Goal: Transaction & Acquisition: Obtain resource

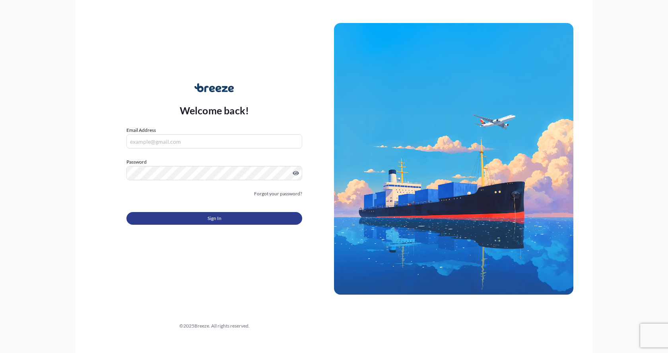
type input "[EMAIL_ADDRESS][DOMAIN_NAME]"
click at [236, 216] on button "Sign In" at bounding box center [214, 218] width 176 height 13
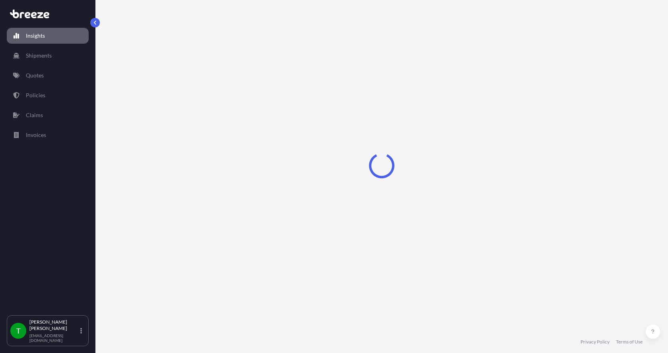
select select "2025"
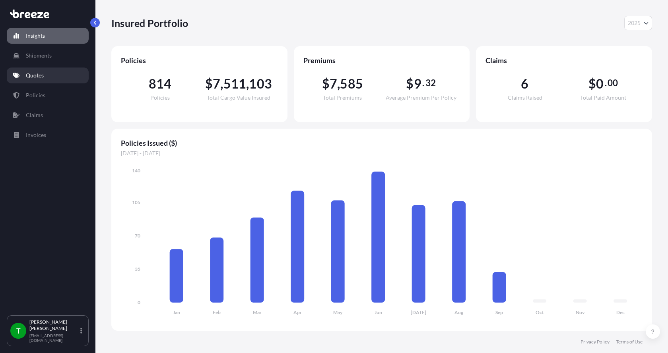
click at [43, 80] on link "Quotes" at bounding box center [48, 76] width 82 height 16
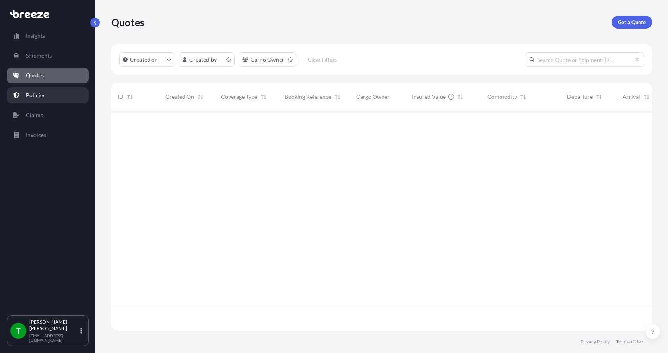
scroll to position [218, 535]
click at [631, 21] on p "Get a Quote" at bounding box center [632, 22] width 28 height 8
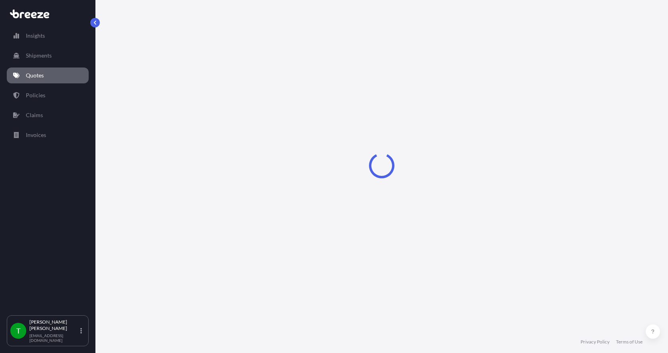
select select "Sea"
select select "1"
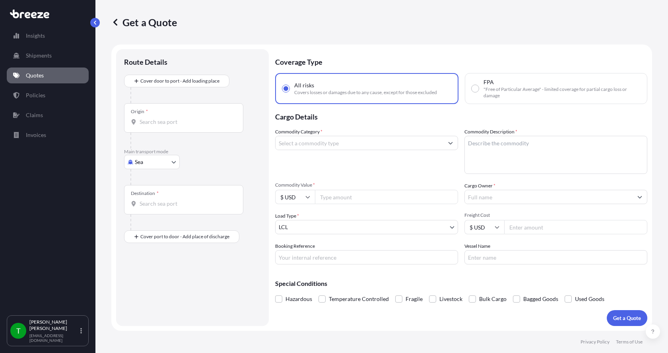
click at [145, 163] on body "Insights Shipments Quotes Policies Claims Invoices T [PERSON_NAME] [EMAIL_ADDRE…" at bounding box center [334, 176] width 668 height 353
click at [149, 211] on span "Road" at bounding box center [145, 212] width 13 height 8
select select "Road"
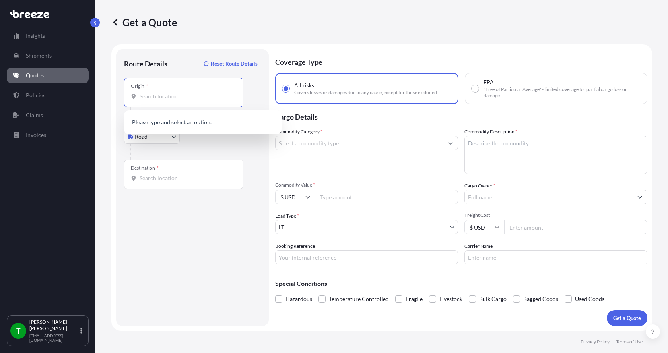
click at [156, 95] on input "Origin *" at bounding box center [187, 97] width 94 height 8
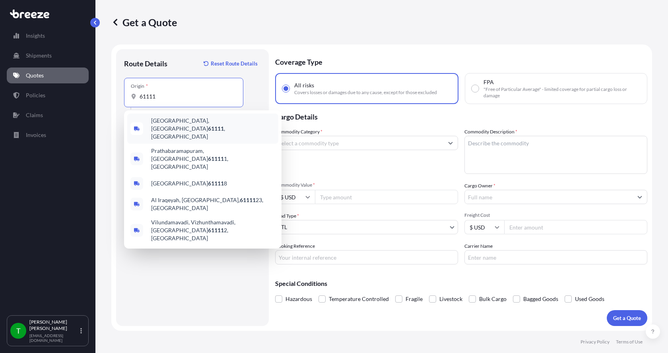
click at [171, 123] on span "[GEOGRAPHIC_DATA] , [GEOGRAPHIC_DATA]" at bounding box center [213, 129] width 124 height 24
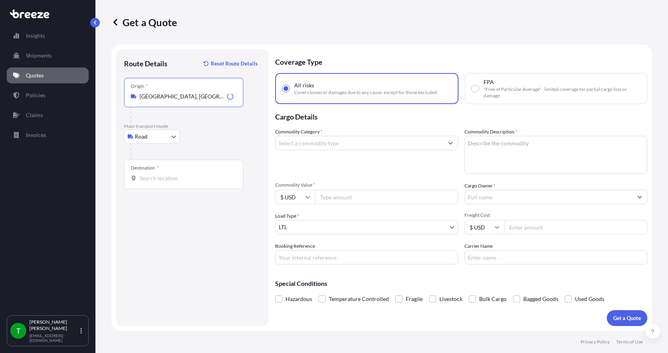
type input "[GEOGRAPHIC_DATA], [GEOGRAPHIC_DATA]"
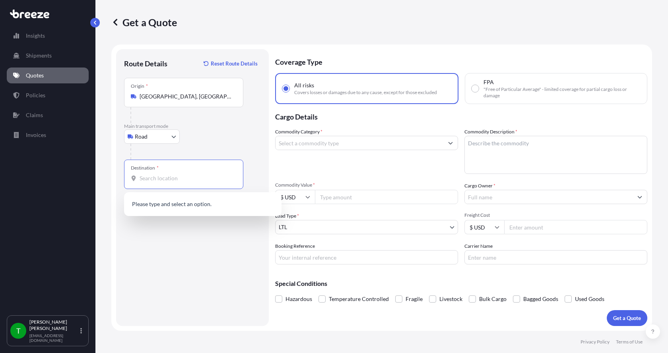
click at [145, 181] on input "Destination *" at bounding box center [187, 179] width 94 height 8
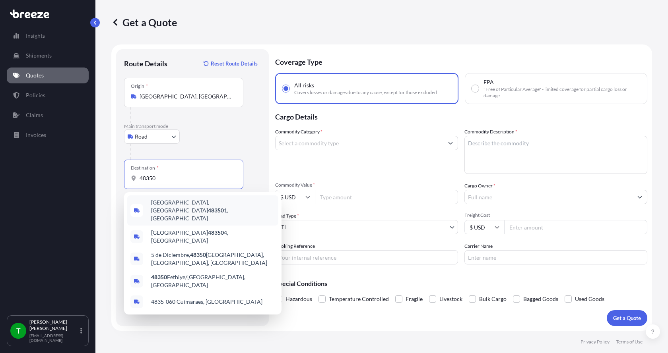
drag, startPoint x: 162, startPoint y: 176, endPoint x: 127, endPoint y: 176, distance: 35.4
click at [127, 176] on div "Destination * 48350" at bounding box center [183, 174] width 119 height 29
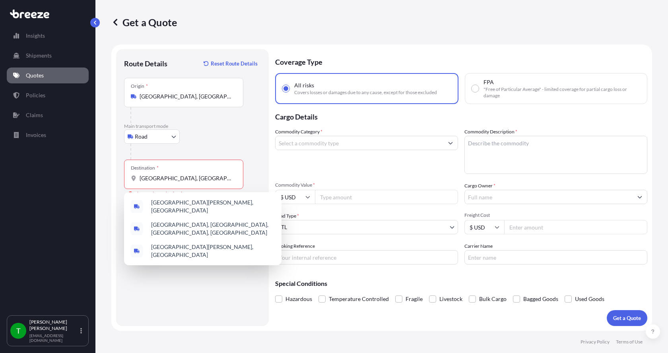
click at [227, 136] on div "Road Sea Air Road Rail" at bounding box center [192, 137] width 137 height 14
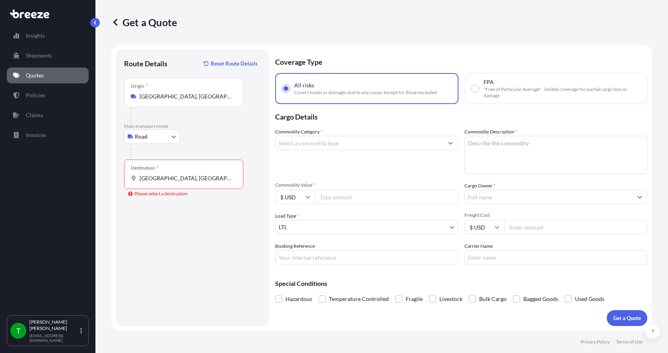
click at [175, 180] on input "[GEOGRAPHIC_DATA], [GEOGRAPHIC_DATA]" at bounding box center [187, 179] width 94 height 8
click at [171, 179] on input "[GEOGRAPHIC_DATA], [GEOGRAPHIC_DATA]" at bounding box center [187, 179] width 94 height 8
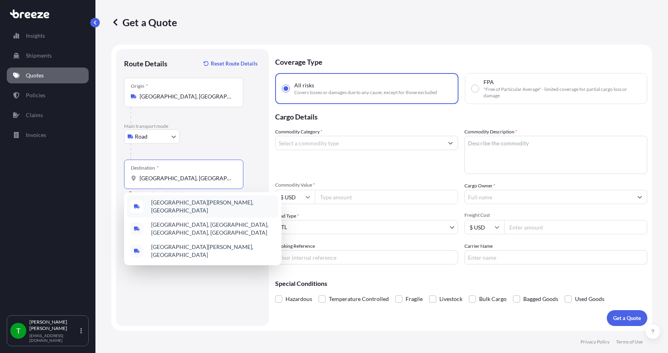
click at [180, 176] on input "[GEOGRAPHIC_DATA], [GEOGRAPHIC_DATA]" at bounding box center [187, 179] width 94 height 8
drag, startPoint x: 180, startPoint y: 176, endPoint x: 125, endPoint y: 177, distance: 55.7
click at [127, 178] on div "Destination * [GEOGRAPHIC_DATA], [GEOGRAPHIC_DATA]" at bounding box center [183, 174] width 119 height 29
click at [140, 178] on input "[GEOGRAPHIC_DATA], [GEOGRAPHIC_DATA]" at bounding box center [187, 179] width 94 height 8
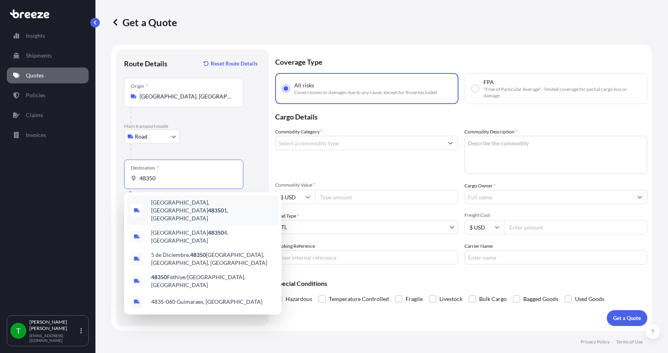
drag, startPoint x: 180, startPoint y: 179, endPoint x: 125, endPoint y: 173, distance: 55.6
click at [128, 173] on div "Destination * 48350" at bounding box center [183, 174] width 119 height 29
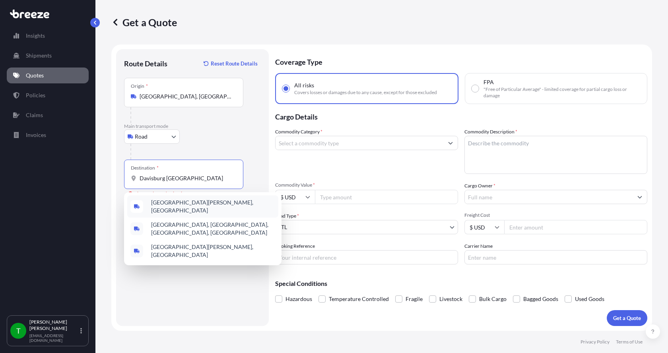
click at [166, 208] on span "[GEOGRAPHIC_DATA][PERSON_NAME], [GEOGRAPHIC_DATA]" at bounding box center [213, 207] width 124 height 16
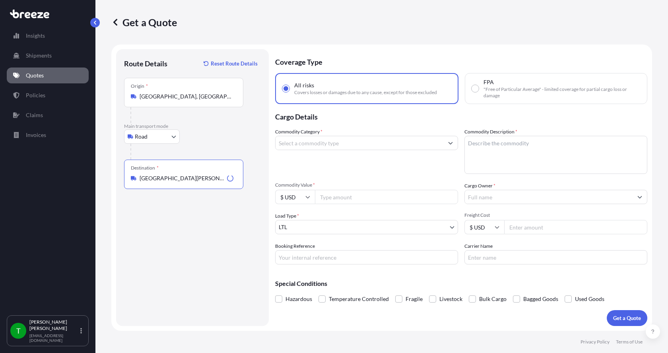
type input "[GEOGRAPHIC_DATA][PERSON_NAME], [GEOGRAPHIC_DATA]"
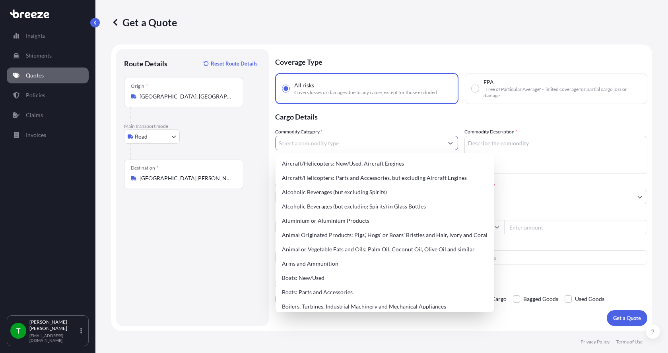
click at [336, 146] on input "Commodity Category *" at bounding box center [359, 143] width 168 height 14
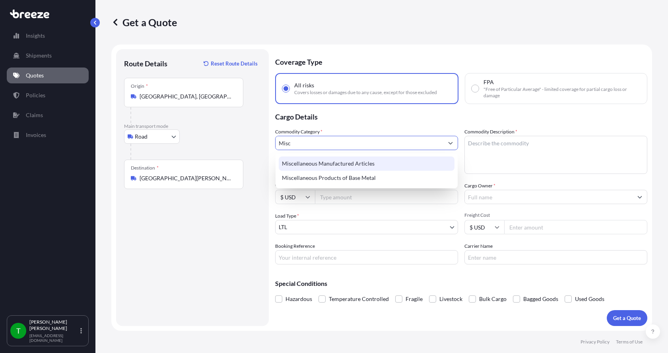
click at [340, 164] on div "Miscellaneous Manufactured Articles" at bounding box center [367, 164] width 176 height 14
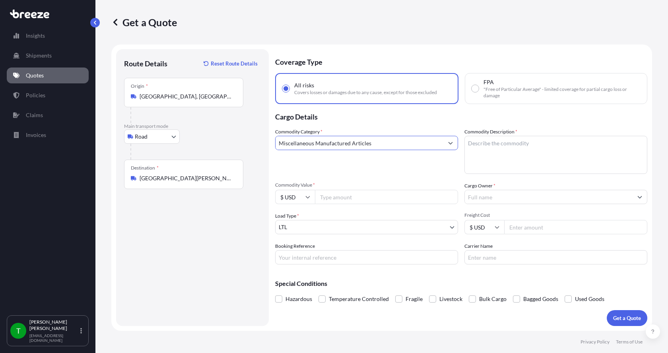
type input "Miscellaneous Manufactured Articles"
click at [496, 148] on textarea "Commodity Description *" at bounding box center [555, 155] width 183 height 38
type textarea "1"
type textarea "Parts Motor Mixer 5HP"
click at [365, 195] on input "Commodity Value *" at bounding box center [386, 197] width 143 height 14
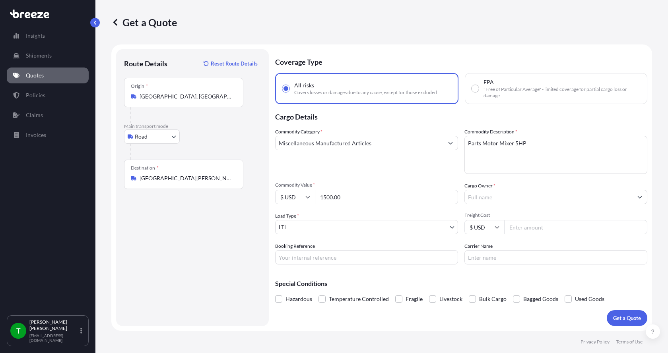
type input "1500.00"
click at [476, 195] on input "Cargo Owner *" at bounding box center [549, 197] width 168 height 14
type input "M"
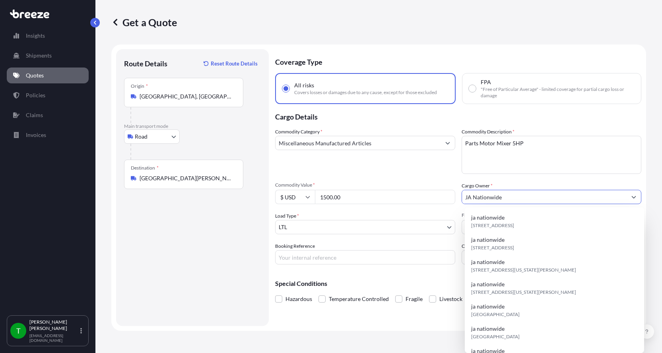
type input "JA Nationwide"
click at [318, 258] on input "Booking Reference" at bounding box center [365, 257] width 180 height 14
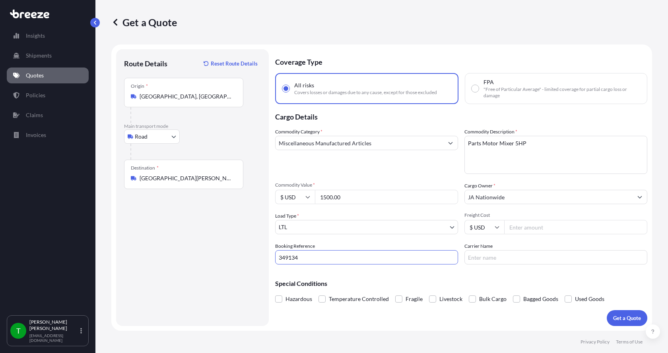
type input "349134"
click at [535, 228] on input "Freight Cost" at bounding box center [575, 227] width 143 height 14
click at [526, 226] on input "Freight Cost" at bounding box center [575, 227] width 143 height 14
type input "195.00"
click at [523, 256] on input "Carrier Name" at bounding box center [555, 257] width 183 height 14
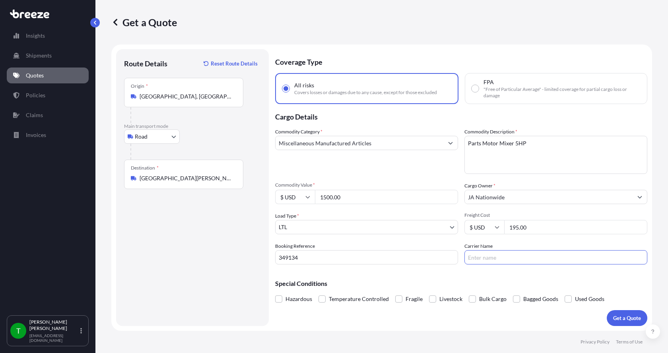
type input "[GEOGRAPHIC_DATA]"
click at [625, 316] on p "Get a Quote" at bounding box center [627, 318] width 28 height 8
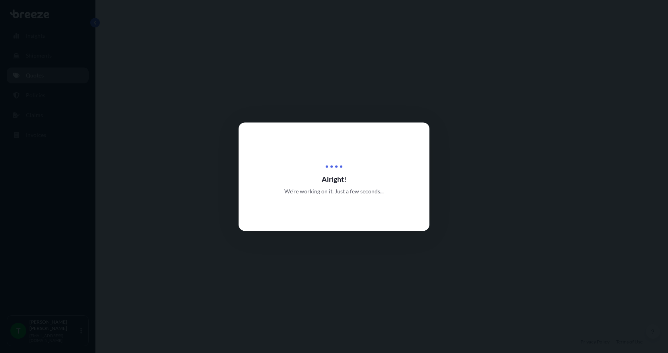
select select "Road"
select select "1"
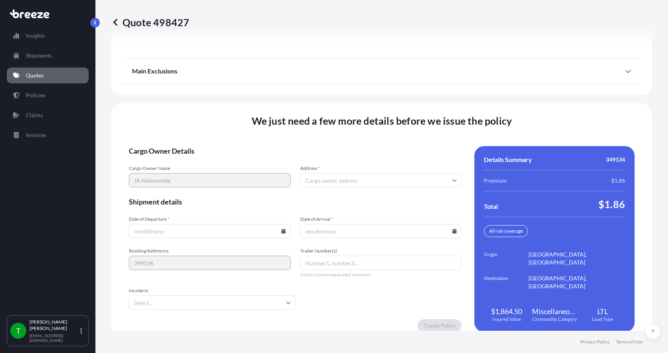
scroll to position [1046, 0]
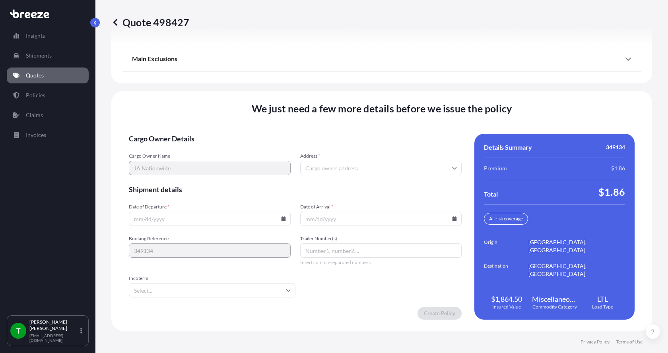
click at [314, 168] on input "Address *" at bounding box center [381, 168] width 162 height 14
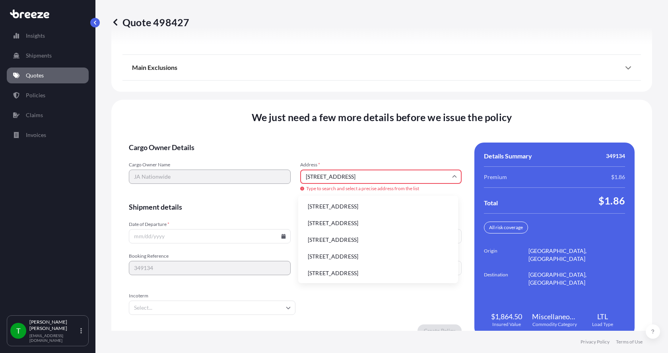
click at [334, 206] on li "[STREET_ADDRESS]" at bounding box center [377, 206] width 153 height 15
type input "[STREET_ADDRESS]"
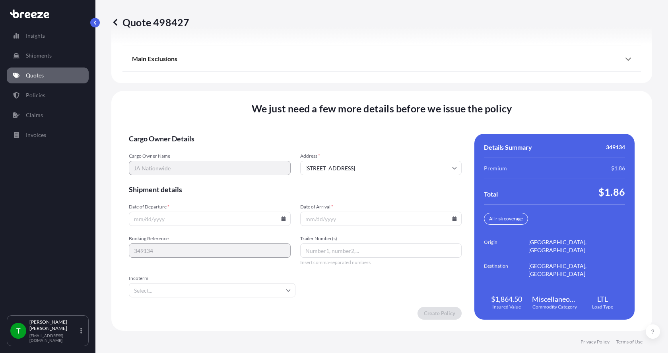
click at [281, 220] on icon at bounding box center [283, 219] width 4 height 5
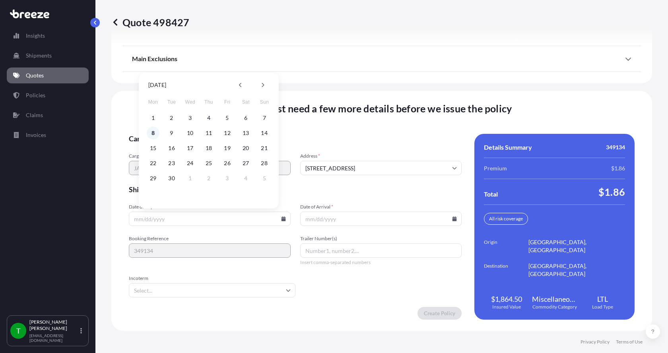
click at [155, 134] on button "8" at bounding box center [153, 133] width 13 height 13
type input "[DATE]"
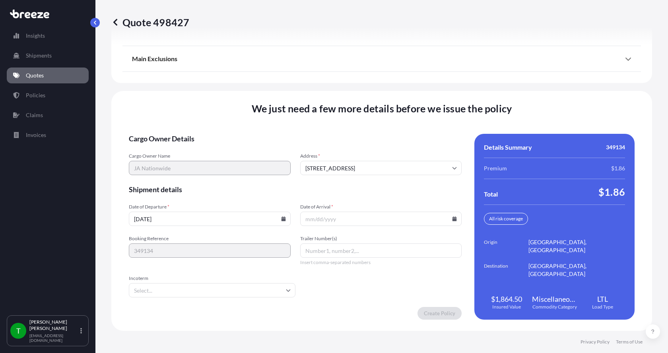
click at [162, 163] on button "8" at bounding box center [167, 166] width 10 height 7
click at [452, 221] on icon at bounding box center [454, 219] width 4 height 5
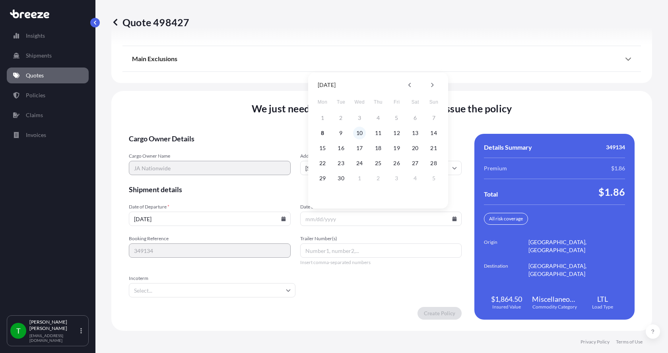
click at [360, 132] on button "10" at bounding box center [359, 133] width 13 height 13
type input "[DATE]"
click at [360, 132] on button "10" at bounding box center [359, 133] width 13 height 13
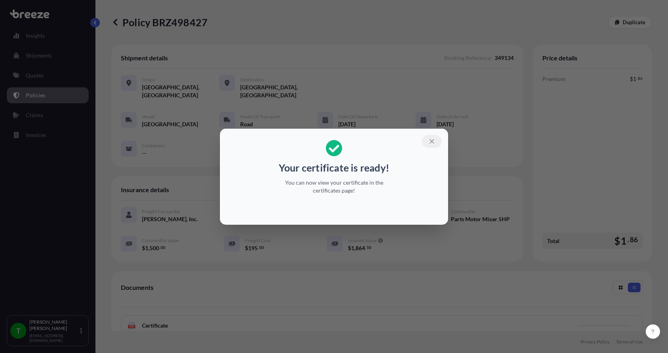
click at [433, 140] on icon "button" at bounding box center [431, 141] width 7 height 7
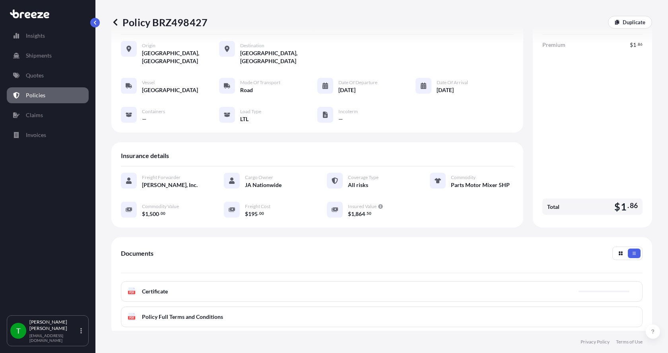
scroll to position [80, 0]
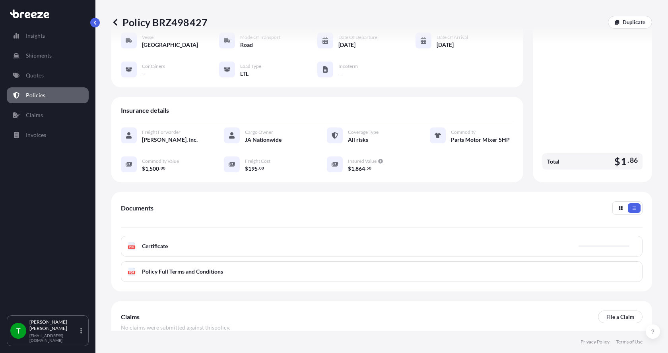
click at [128, 246] on rect at bounding box center [131, 247] width 7 height 3
click at [130, 246] on text "PDF" at bounding box center [131, 247] width 5 height 3
click at [37, 78] on p "Quotes" at bounding box center [35, 76] width 18 height 8
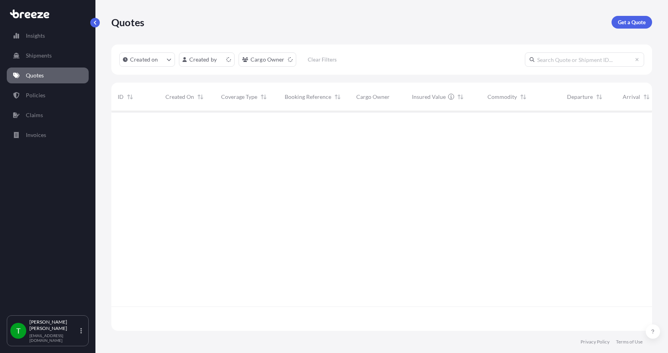
scroll to position [218, 535]
click at [626, 21] on p "Get a Quote" at bounding box center [632, 22] width 28 height 8
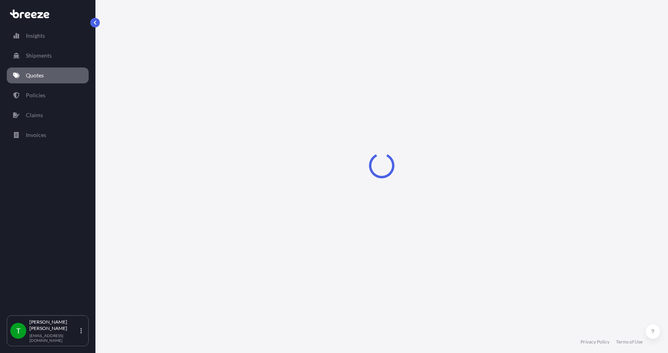
select select "Sea"
select select "1"
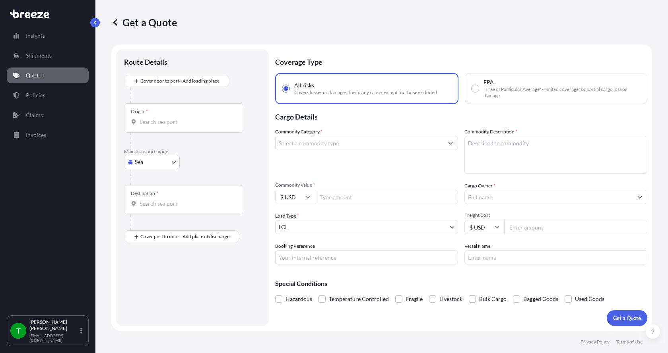
click at [140, 161] on body "Insights Shipments Quotes Policies Claims Invoices T [PERSON_NAME] [EMAIL_ADDRE…" at bounding box center [334, 176] width 668 height 353
click at [148, 209] on span "Road" at bounding box center [145, 212] width 13 height 8
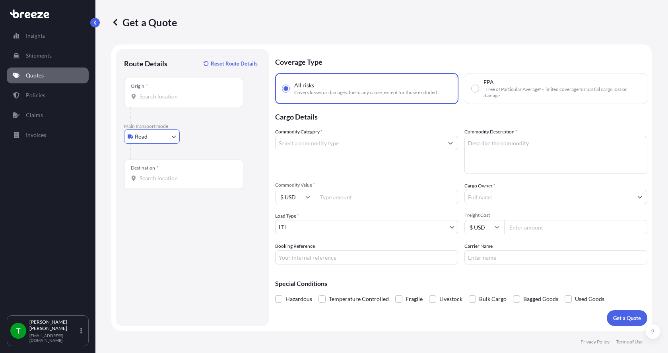
click at [152, 94] on input "Origin *" at bounding box center [187, 97] width 94 height 8
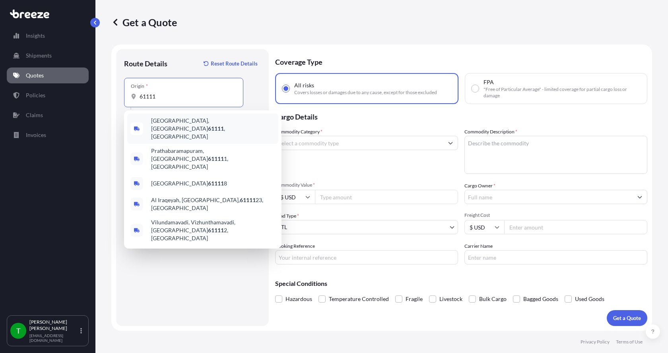
click at [168, 121] on span "[GEOGRAPHIC_DATA] , [GEOGRAPHIC_DATA]" at bounding box center [213, 129] width 124 height 24
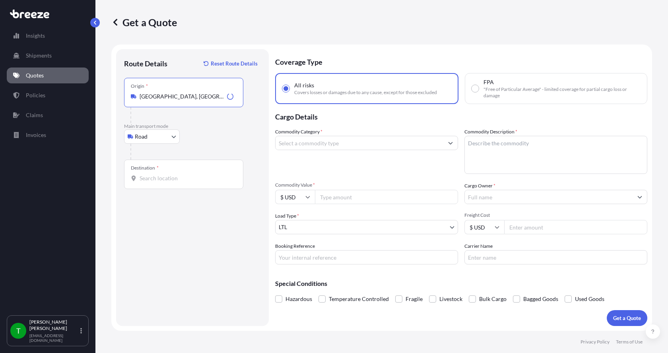
type input "[GEOGRAPHIC_DATA], [GEOGRAPHIC_DATA]"
click at [146, 174] on div "Destination *" at bounding box center [183, 174] width 119 height 29
click at [146, 175] on input "Destination *" at bounding box center [187, 179] width 94 height 8
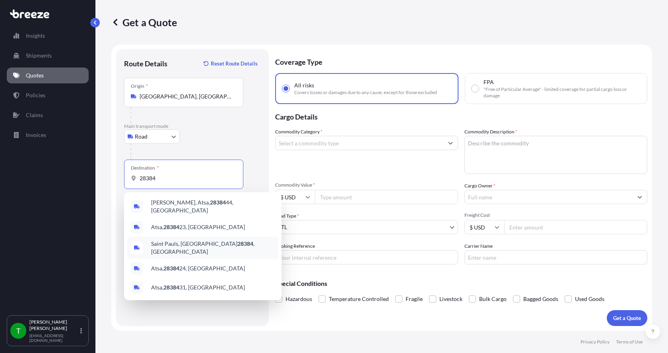
click at [165, 243] on span "Saint Pauls, [GEOGRAPHIC_DATA] , [GEOGRAPHIC_DATA]" at bounding box center [213, 248] width 124 height 16
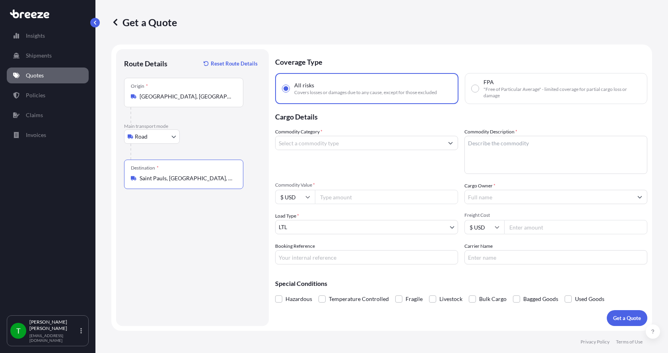
type input "Saint Pauls, [GEOGRAPHIC_DATA], [GEOGRAPHIC_DATA]"
click at [331, 144] on input "Commodity Category *" at bounding box center [359, 143] width 168 height 14
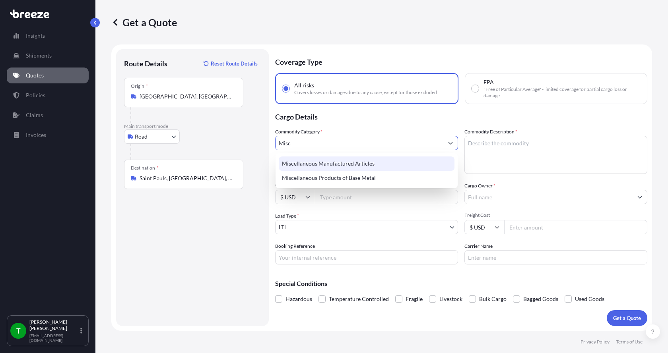
click at [324, 161] on div "Miscellaneous Manufactured Articles" at bounding box center [367, 164] width 176 height 14
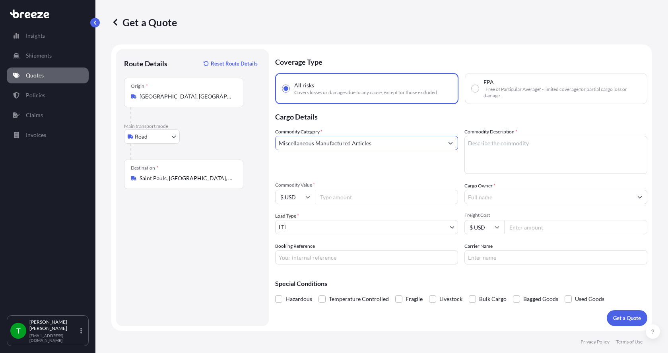
type input "Miscellaneous Manufactured Articles"
click at [537, 141] on textarea "Commodity Description *" at bounding box center [555, 155] width 183 height 38
type textarea "Parts Motor Aer 5HP"
click at [355, 199] on input "Commodity Value *" at bounding box center [386, 197] width 143 height 14
click at [327, 196] on input "Commodity Value *" at bounding box center [386, 197] width 143 height 14
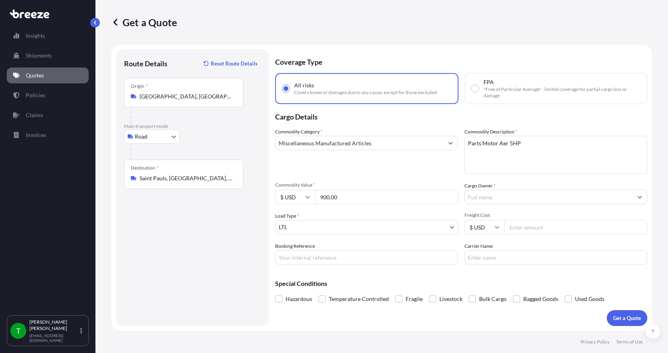
type input "900.00"
click at [490, 198] on input "Cargo Owner *" at bounding box center [549, 197] width 168 height 14
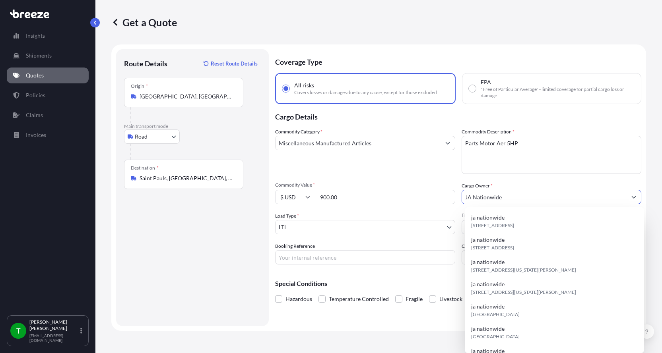
type input "JA Nationwide"
click at [328, 259] on input "Booking Reference" at bounding box center [365, 257] width 180 height 14
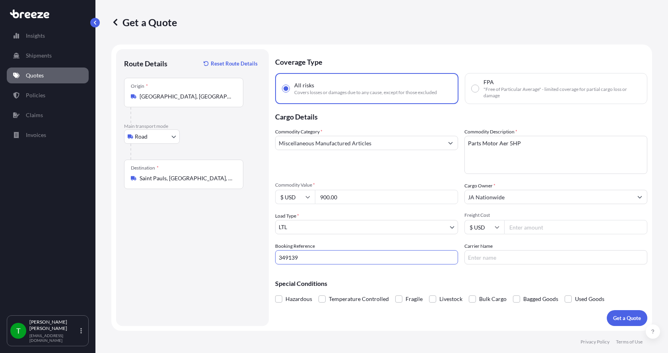
type input "349139"
click at [522, 229] on input "Freight Cost" at bounding box center [575, 227] width 143 height 14
type input "290.00"
click at [501, 257] on input "Carrier Name" at bounding box center [555, 257] width 183 height 14
type input "[PERSON_NAME] Express"
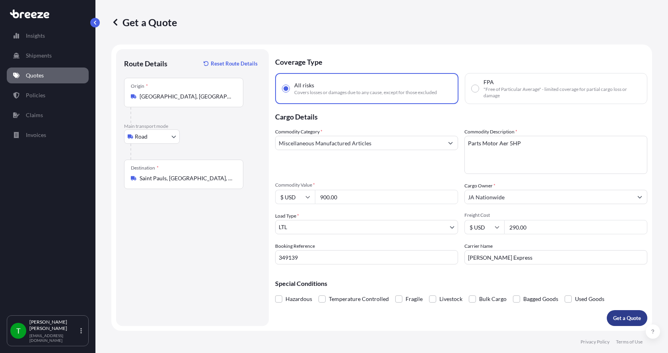
click at [616, 317] on p "Get a Quote" at bounding box center [627, 318] width 28 height 8
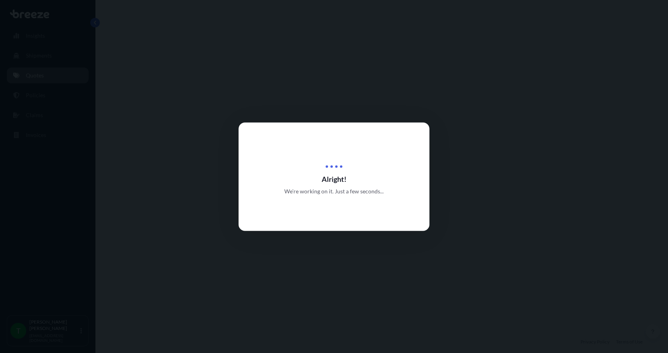
select select "Road"
select select "1"
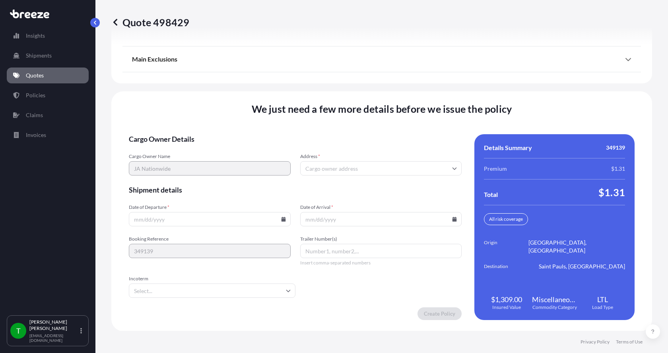
scroll to position [1046, 0]
click at [371, 170] on input "Address *" at bounding box center [381, 168] width 162 height 14
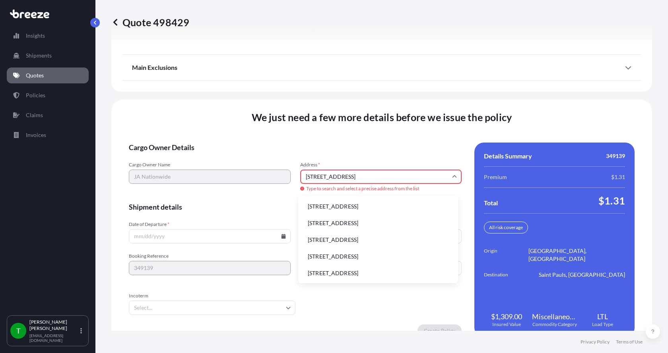
click at [355, 204] on li "[STREET_ADDRESS]" at bounding box center [377, 206] width 153 height 15
type input "[STREET_ADDRESS]"
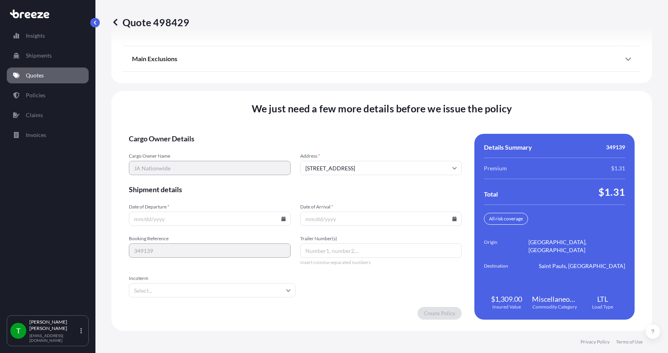
click at [283, 219] on icon at bounding box center [283, 219] width 4 height 5
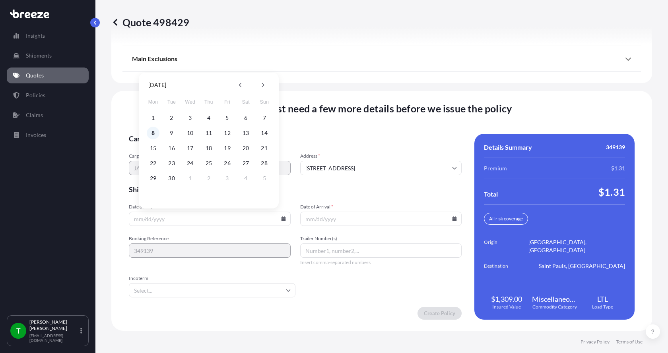
click at [155, 134] on button "8" at bounding box center [153, 133] width 13 height 13
type input "[DATE]"
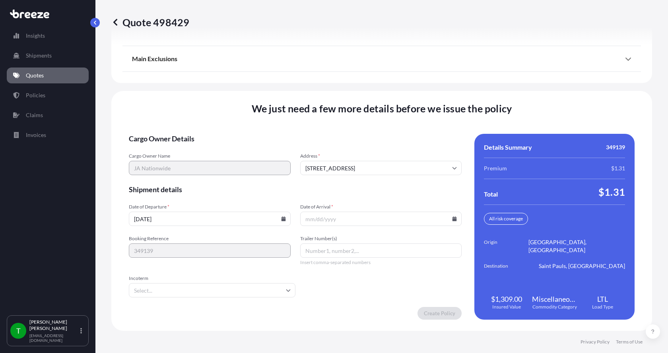
click at [162, 163] on button "8" at bounding box center [167, 166] width 10 height 7
click at [452, 220] on icon at bounding box center [454, 219] width 4 height 5
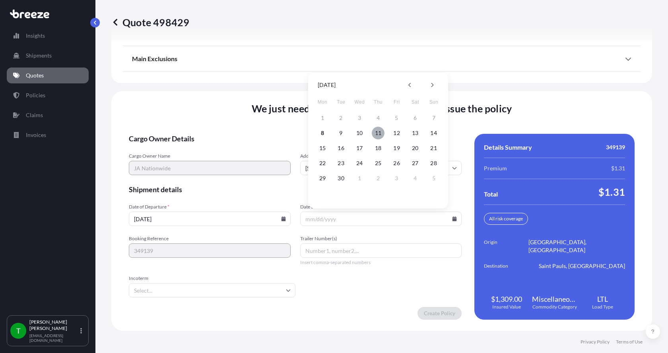
click at [378, 136] on button "11" at bounding box center [378, 133] width 13 height 13
type input "[DATE]"
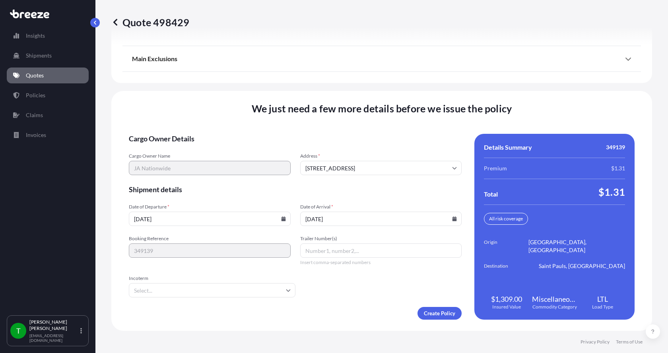
click at [378, 163] on button "11" at bounding box center [378, 166] width 10 height 7
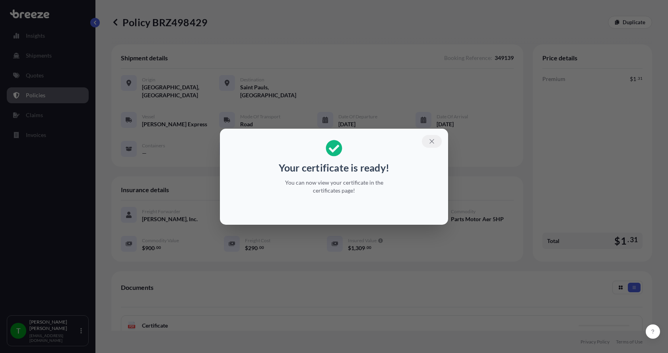
click at [431, 139] on icon "button" at bounding box center [431, 141] width 7 height 7
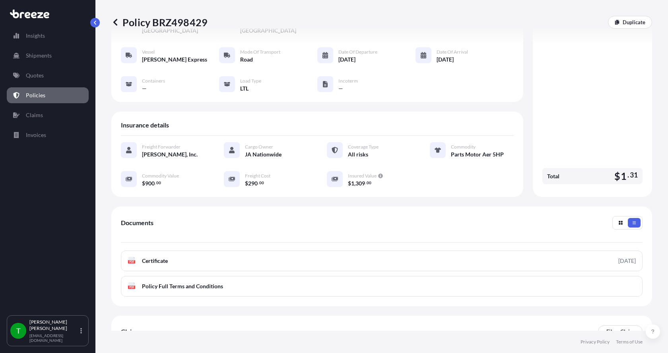
scroll to position [117, 0]
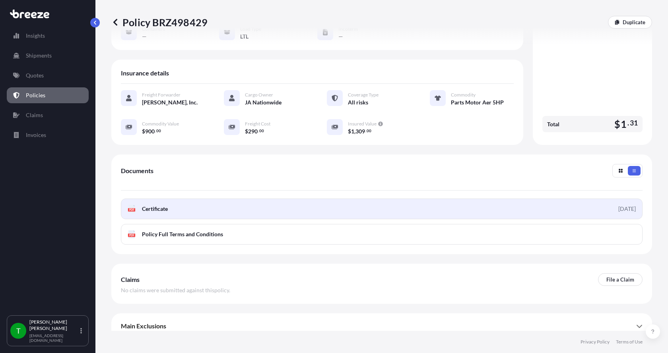
click at [137, 205] on div "PDF Certificate" at bounding box center [148, 209] width 40 height 8
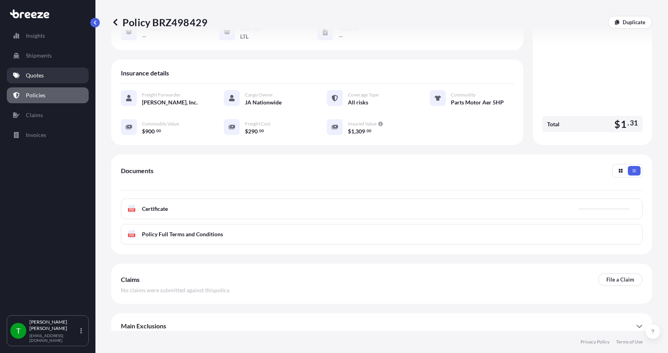
click at [29, 72] on p "Quotes" at bounding box center [35, 76] width 18 height 8
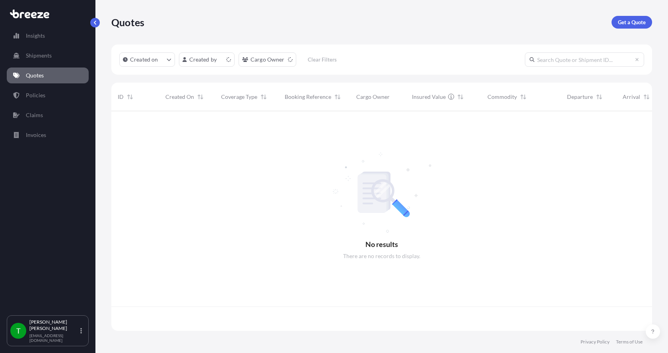
scroll to position [218, 535]
click at [640, 19] on p "Get a Quote" at bounding box center [632, 22] width 28 height 8
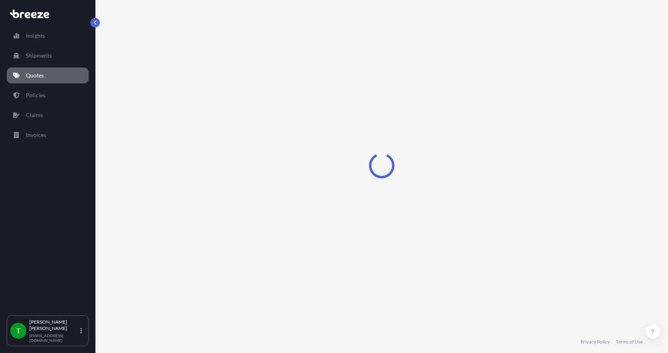
select select "Sea"
select select "1"
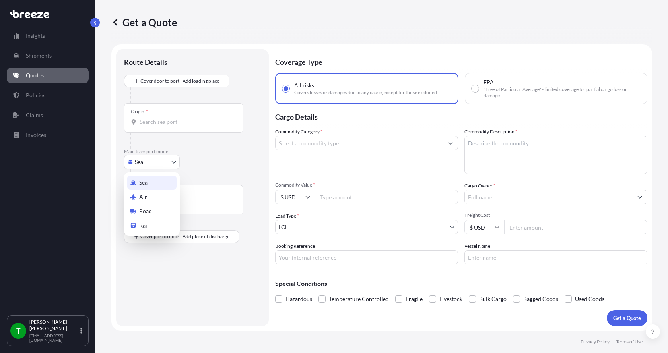
click at [152, 163] on body "Insights Shipments Quotes Policies Claims Invoices T [PERSON_NAME] [EMAIL_ADDRE…" at bounding box center [334, 176] width 668 height 353
click at [146, 203] on div "Air" at bounding box center [151, 197] width 49 height 14
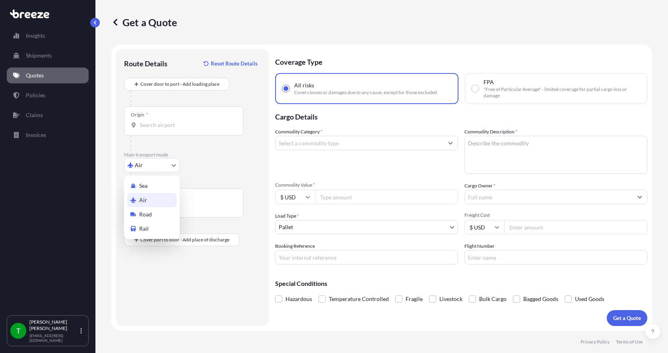
click at [149, 168] on body "Insights Shipments Quotes Policies Claims Invoices T [PERSON_NAME] [EMAIL_ADDRE…" at bounding box center [334, 176] width 668 height 353
click at [148, 213] on span "Road" at bounding box center [145, 215] width 13 height 8
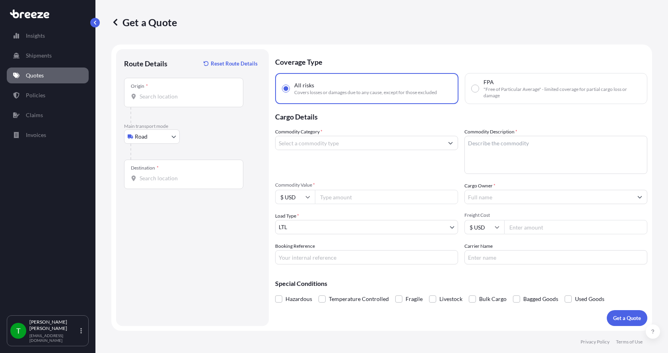
click at [147, 92] on div "Origin *" at bounding box center [183, 92] width 119 height 29
click at [147, 93] on input "Origin *" at bounding box center [187, 97] width 94 height 8
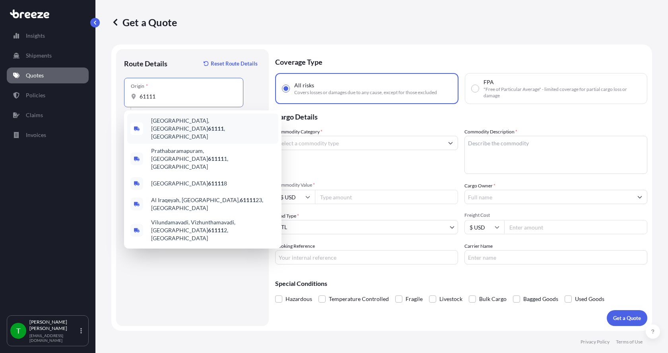
click at [159, 123] on span "[GEOGRAPHIC_DATA] , [GEOGRAPHIC_DATA]" at bounding box center [213, 129] width 124 height 24
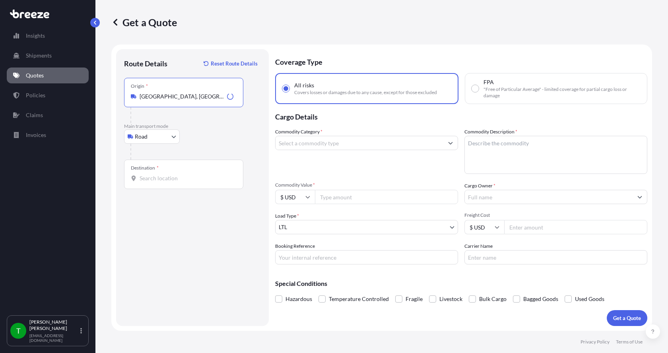
type input "[GEOGRAPHIC_DATA], [GEOGRAPHIC_DATA]"
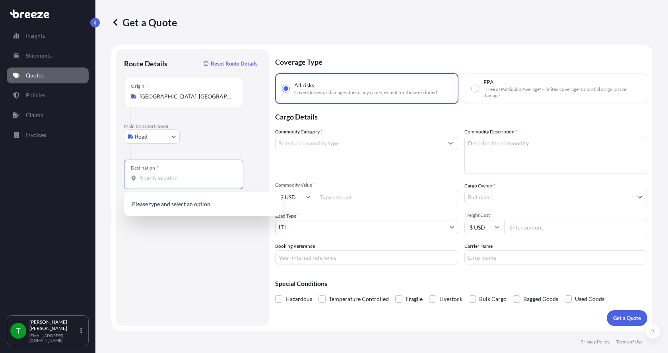
click at [140, 180] on input "Destination *" at bounding box center [187, 179] width 94 height 8
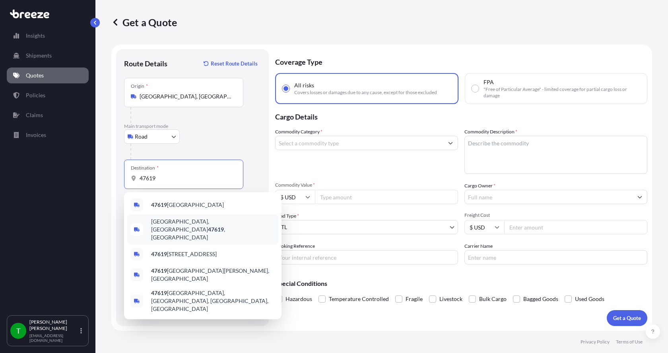
click at [165, 222] on span "[GEOGRAPHIC_DATA], IN 47619 , [GEOGRAPHIC_DATA]" at bounding box center [213, 230] width 124 height 24
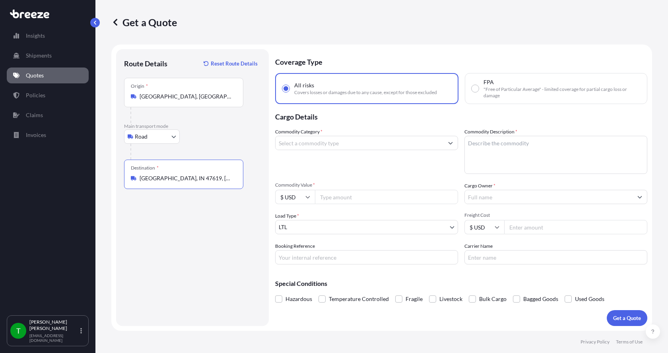
type input "[GEOGRAPHIC_DATA], IN 47619, [GEOGRAPHIC_DATA]"
click at [320, 144] on input "Commodity Category *" at bounding box center [359, 143] width 168 height 14
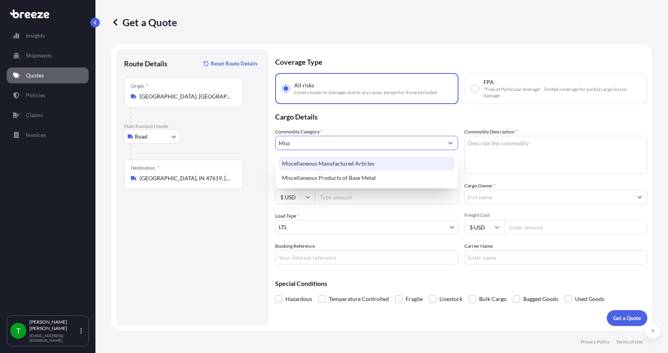
click at [324, 163] on div "Miscellaneous Manufactured Articles" at bounding box center [367, 164] width 176 height 14
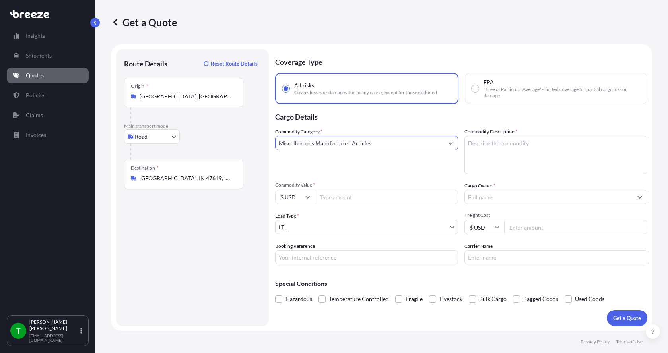
type input "Miscellaneous Manufactured Articles"
click at [480, 142] on textarea "Commodity Description *" at bounding box center [555, 155] width 183 height 38
click at [481, 144] on textarea "Commodity Description *" at bounding box center [555, 155] width 183 height 38
type textarea "Parts Motor Mixer 3HP"
click at [367, 202] on input "Commodity Value *" at bounding box center [386, 197] width 143 height 14
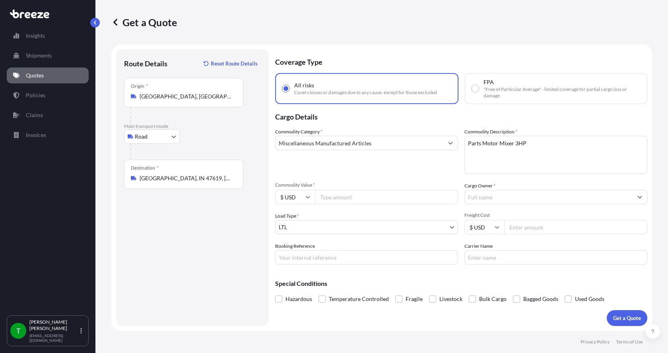
click at [331, 195] on input "Commodity Value *" at bounding box center [386, 197] width 143 height 14
type input "1800.00"
click at [479, 196] on input "Cargo Owner *" at bounding box center [549, 197] width 168 height 14
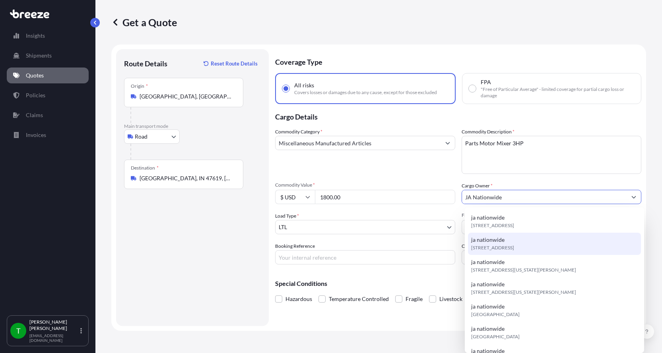
type input "JA Nationwide"
click at [363, 259] on input "Booking Reference" at bounding box center [365, 257] width 180 height 14
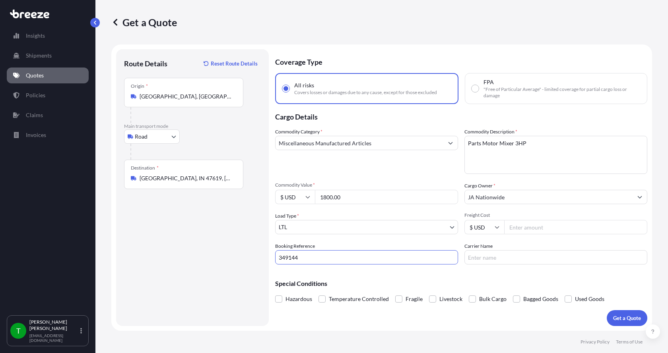
type input "349144"
click at [540, 229] on input "Freight Cost" at bounding box center [575, 227] width 143 height 14
type input "270.00"
click at [517, 258] on input "Carrier Name" at bounding box center [555, 257] width 183 height 14
type input "[GEOGRAPHIC_DATA]"
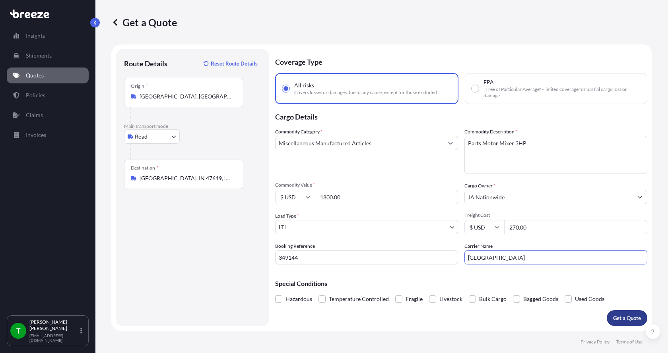
click at [622, 317] on p "Get a Quote" at bounding box center [627, 318] width 28 height 8
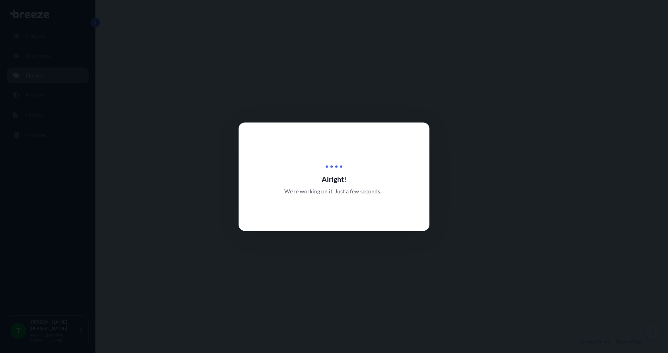
select select "Road"
select select "1"
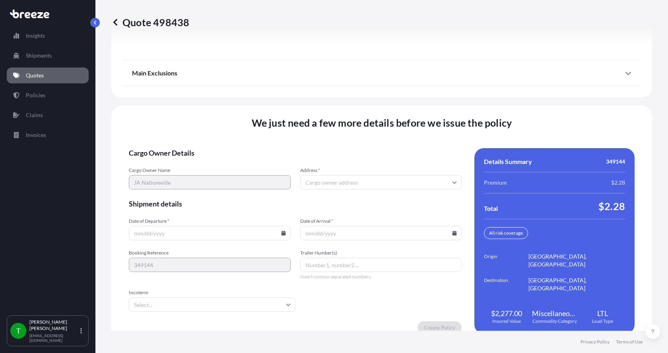
scroll to position [1046, 0]
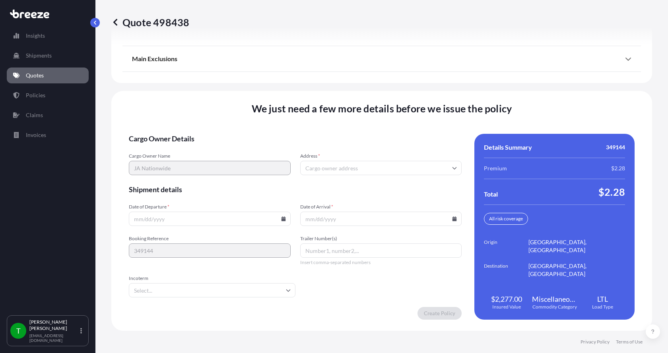
click at [362, 168] on input "Address *" at bounding box center [381, 168] width 162 height 14
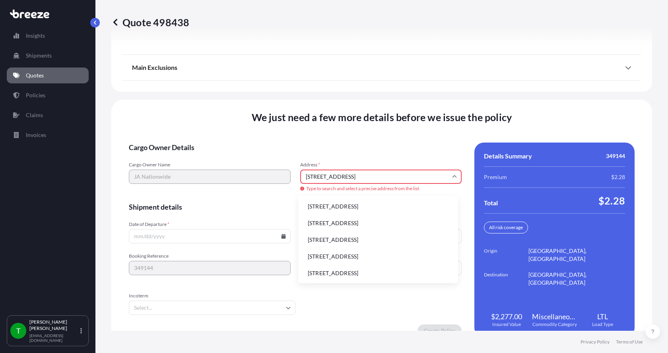
click at [329, 208] on li "[STREET_ADDRESS]" at bounding box center [377, 206] width 153 height 15
type input "[STREET_ADDRESS]"
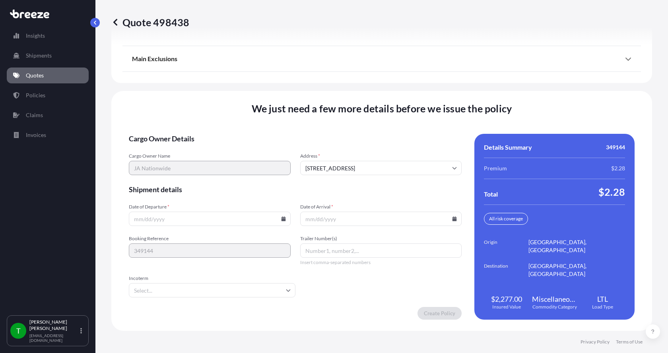
click at [281, 219] on icon at bounding box center [283, 219] width 4 height 5
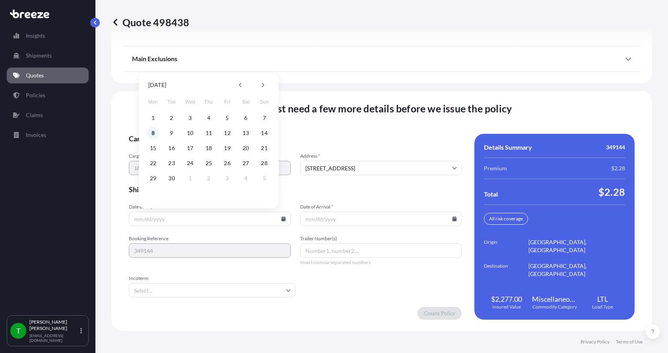
click at [152, 133] on button "8" at bounding box center [153, 133] width 13 height 13
type input "[DATE]"
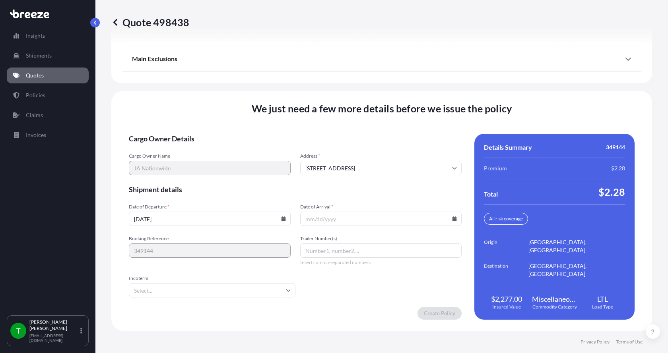
click at [162, 163] on button "8" at bounding box center [167, 166] width 10 height 7
click at [452, 219] on icon at bounding box center [454, 219] width 4 height 5
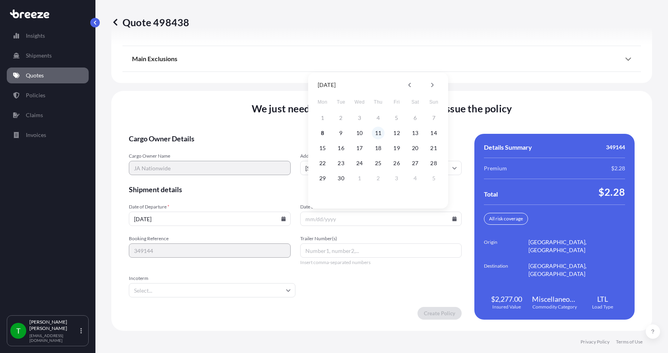
click at [376, 132] on button "11" at bounding box center [378, 133] width 13 height 13
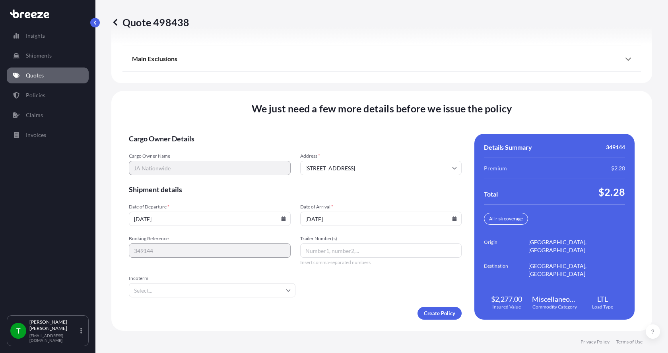
type input "[DATE]"
click at [376, 163] on button "11" at bounding box center [378, 166] width 10 height 7
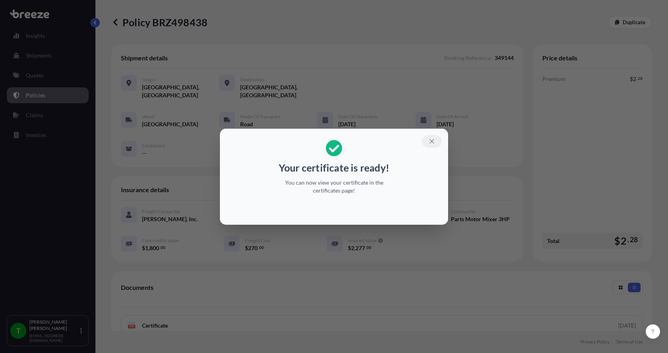
click at [432, 143] on icon "button" at bounding box center [431, 141] width 7 height 7
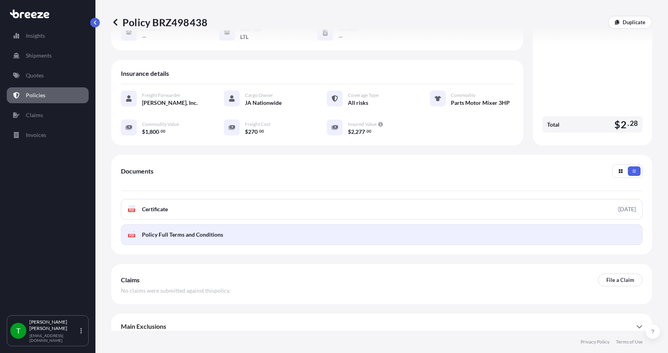
scroll to position [117, 0]
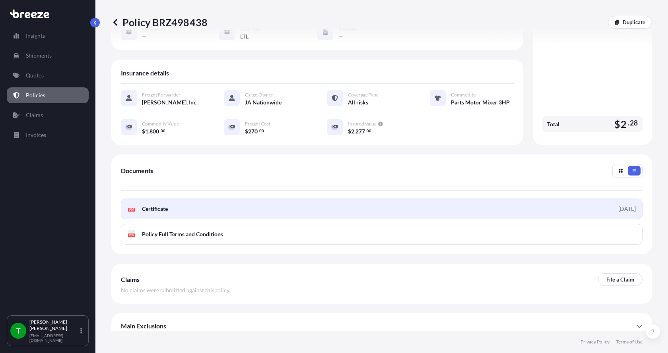
click at [151, 205] on span "Certificate" at bounding box center [155, 209] width 26 height 8
